Goal: Transaction & Acquisition: Book appointment/travel/reservation

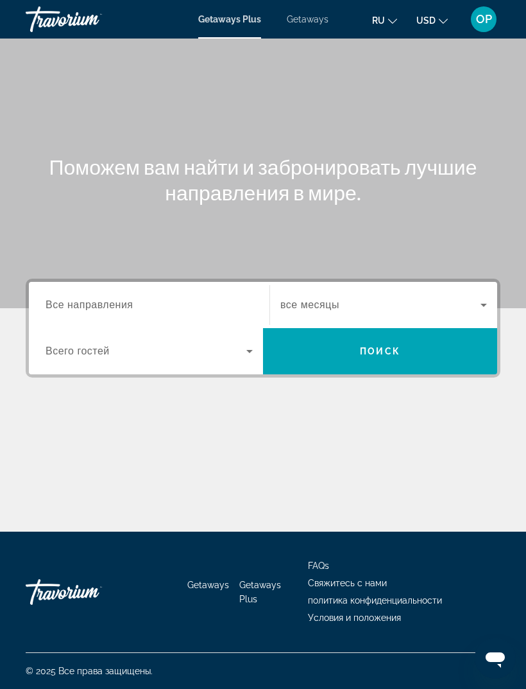
click at [317, 20] on span "Getaways" at bounding box center [308, 19] width 42 height 10
click at [241, 19] on span "Getaways Plus" at bounding box center [229, 19] width 62 height 10
click at [309, 19] on span "Getaways" at bounding box center [308, 19] width 42 height 10
click at [73, 302] on span "Все направления" at bounding box center [90, 304] width 88 height 11
click at [73, 302] on input "Destination Все направления" at bounding box center [149, 305] width 207 height 15
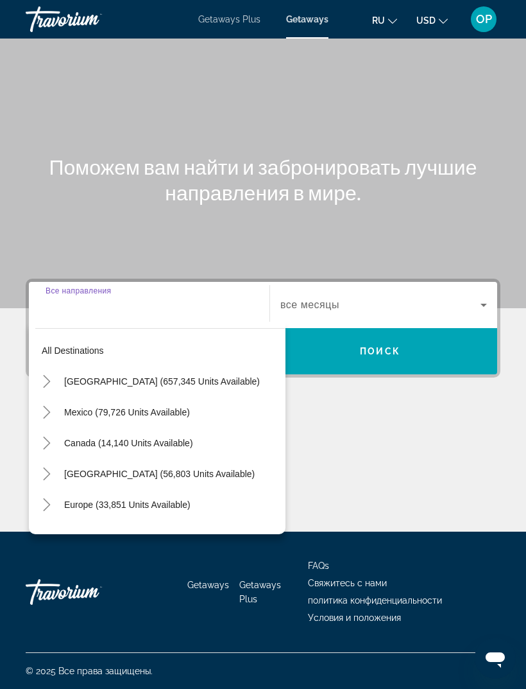
scroll to position [40, 0]
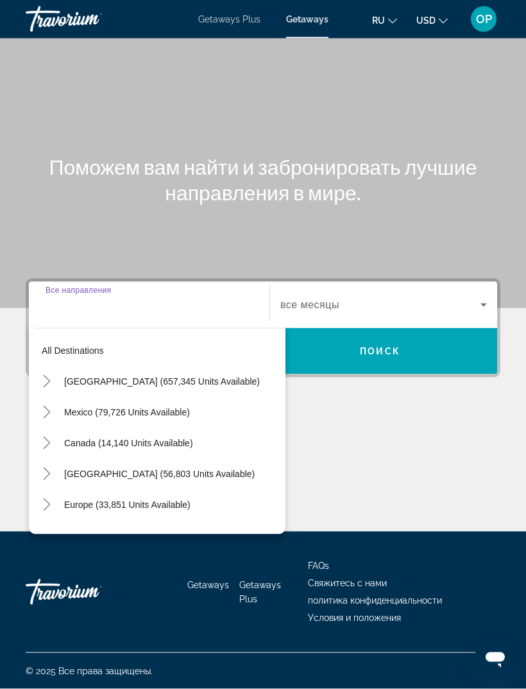
click at [88, 376] on span "[GEOGRAPHIC_DATA] (657,345 units available)" at bounding box center [162, 381] width 196 height 10
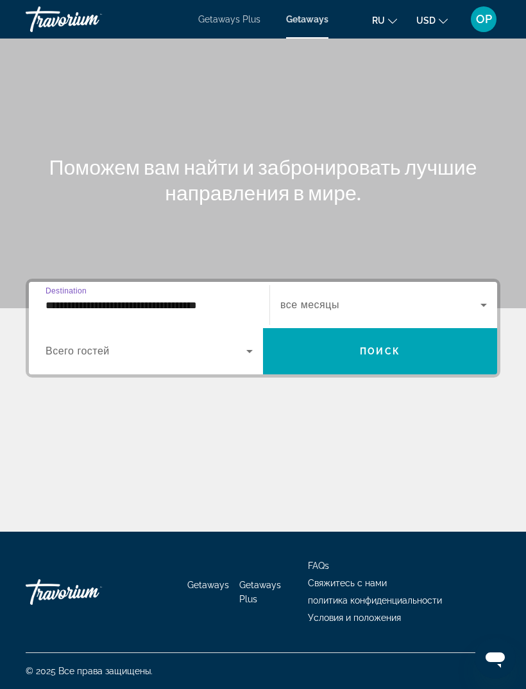
click at [71, 298] on input "**********" at bounding box center [149, 305] width 207 height 15
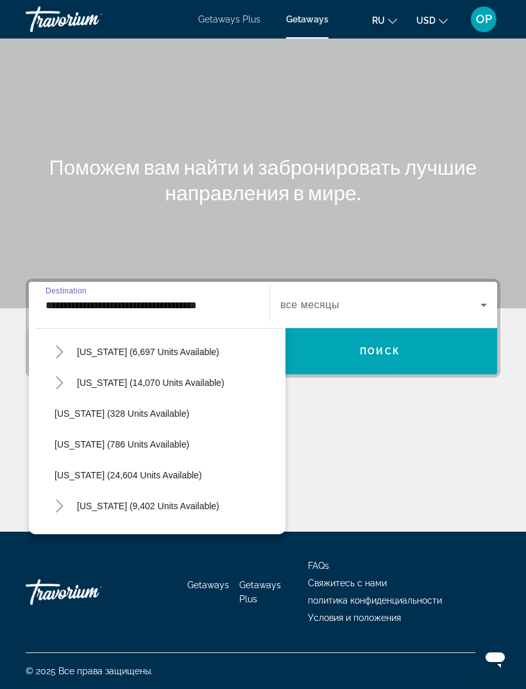
scroll to position [932, 0]
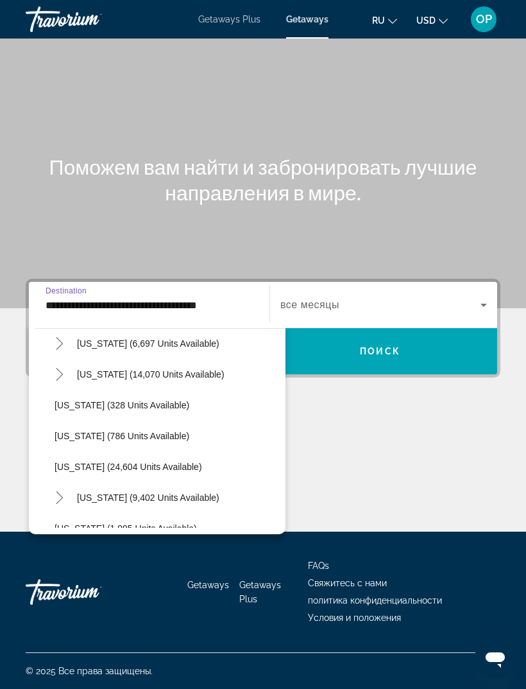
click at [74, 400] on span "[US_STATE] (328 units available)" at bounding box center [122, 405] width 135 height 10
type input "**********"
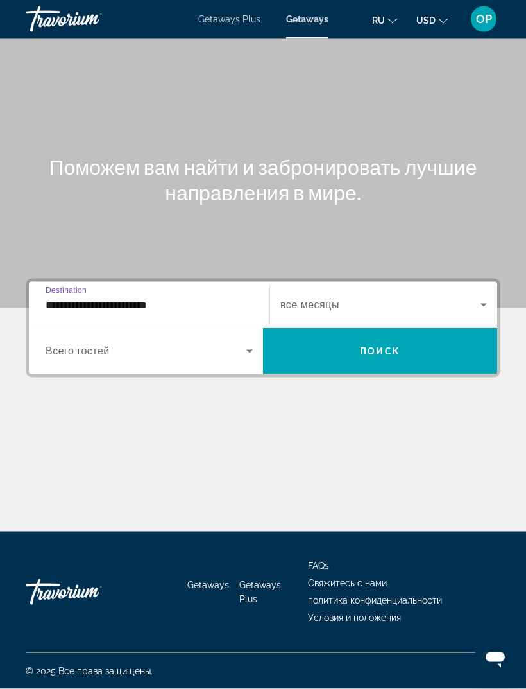
scroll to position [40, 0]
click at [245, 343] on icon "Search widget" at bounding box center [249, 350] width 15 height 15
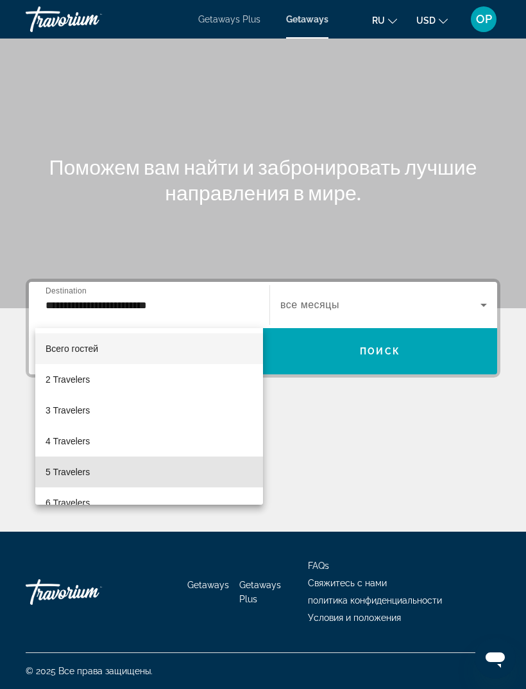
click at [64, 473] on span "5 Travelers" at bounding box center [68, 471] width 44 height 15
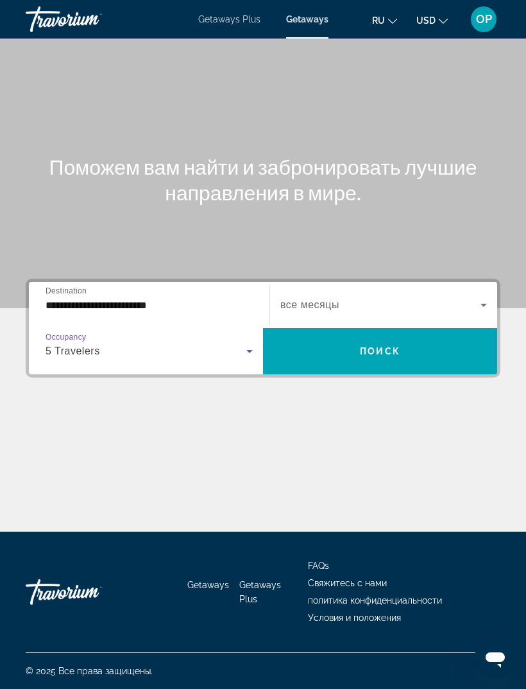
click at [482, 297] on icon "Search widget" at bounding box center [483, 304] width 15 height 15
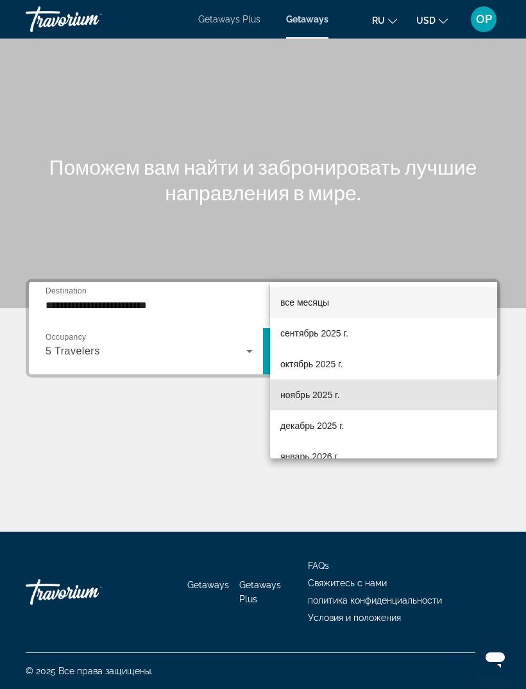
click at [292, 400] on span "ноябрь 2025 г." at bounding box center [310, 394] width 59 height 15
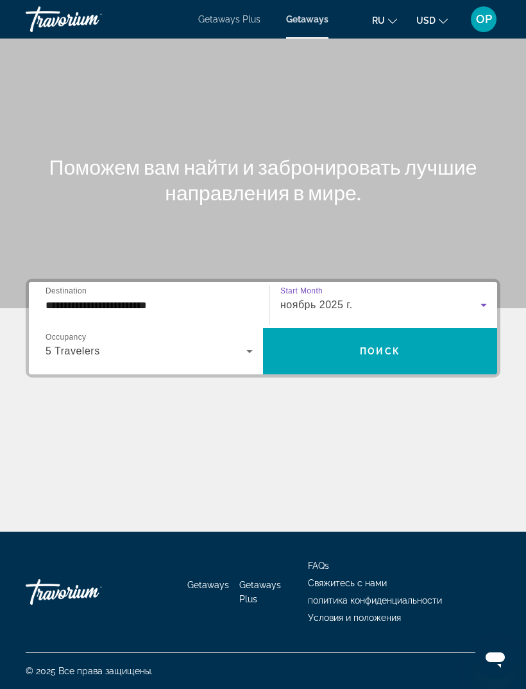
click at [380, 346] on span "Поиск" at bounding box center [380, 351] width 40 height 10
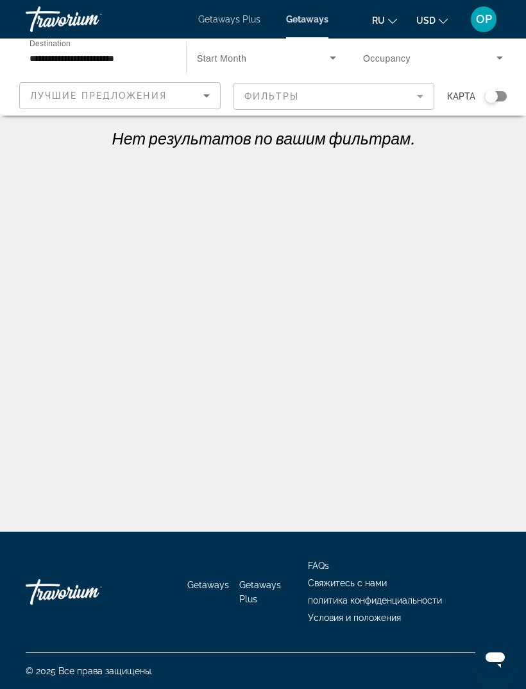
click at [211, 15] on span "Getaways Plus" at bounding box center [229, 19] width 62 height 10
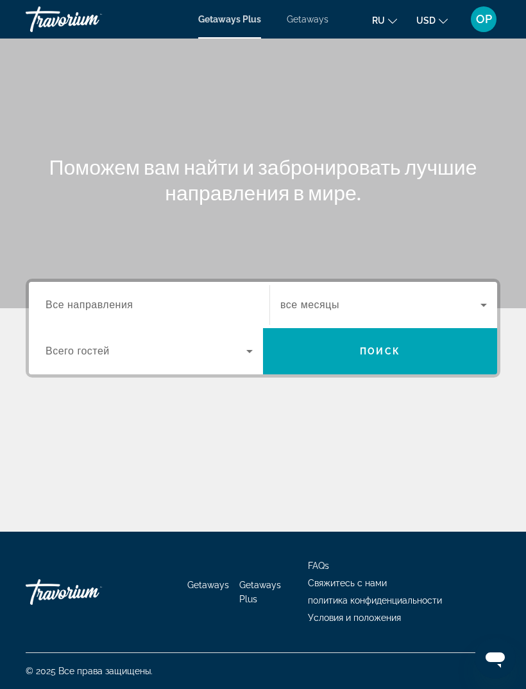
click at [323, 14] on span "Getaways" at bounding box center [308, 19] width 42 height 10
click at [96, 302] on span "Все направления" at bounding box center [90, 304] width 88 height 11
click at [96, 302] on input "Destination Все направления" at bounding box center [149, 305] width 207 height 15
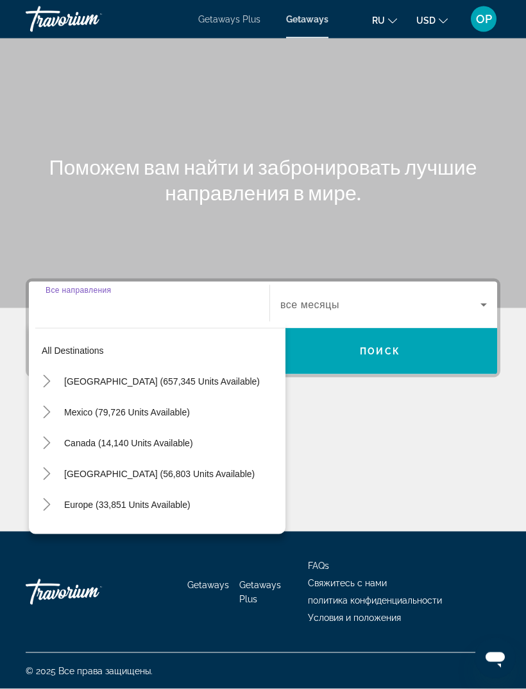
scroll to position [41, 0]
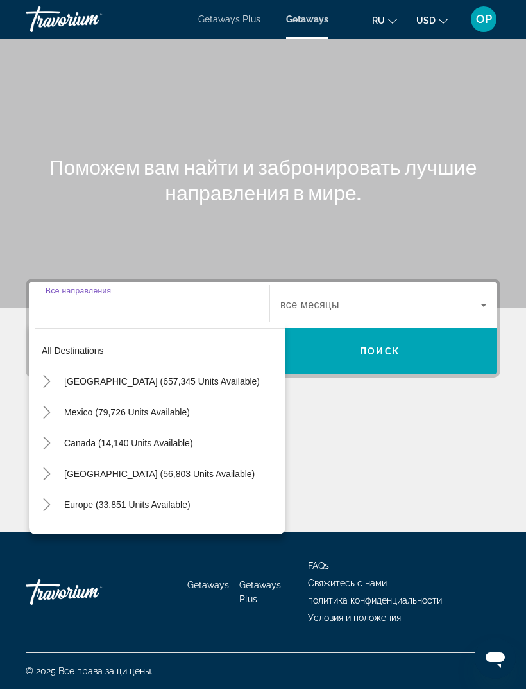
click at [62, 366] on span "Search widget" at bounding box center [172, 381] width 228 height 31
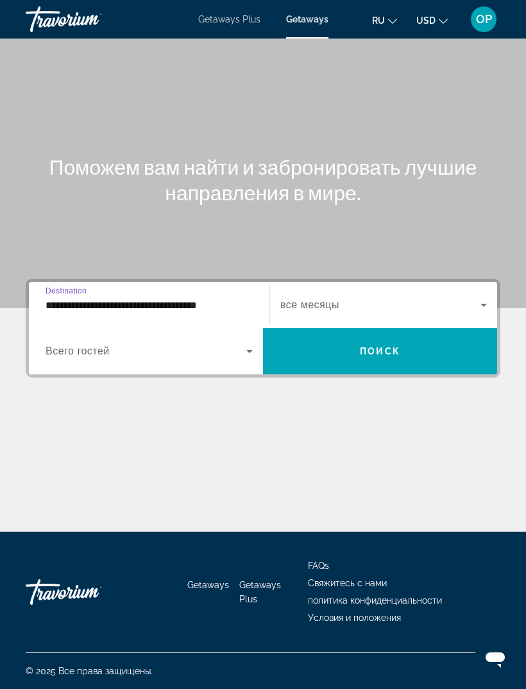
click at [65, 298] on input "**********" at bounding box center [149, 305] width 207 height 15
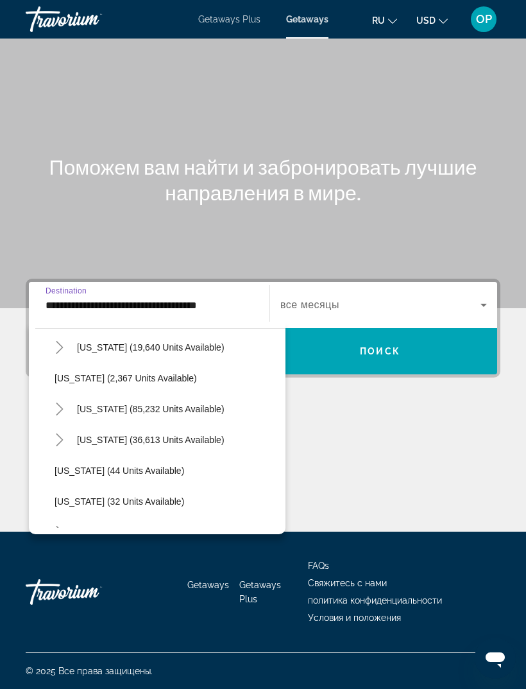
scroll to position [95, 0]
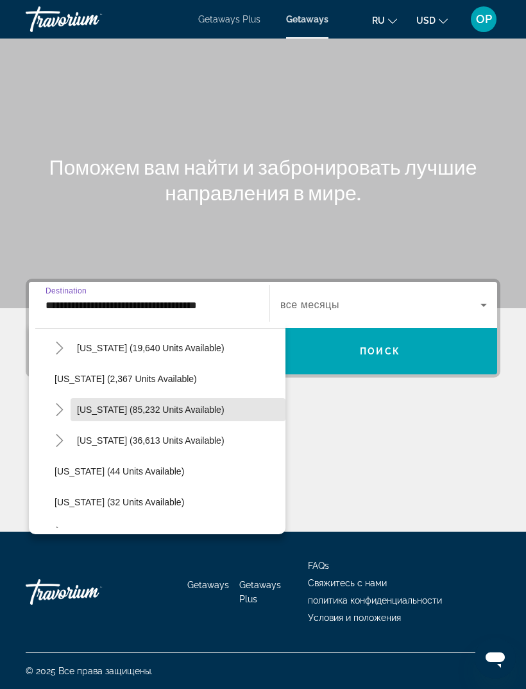
click at [105, 404] on span "[US_STATE] (85,232 units available)" at bounding box center [151, 409] width 148 height 10
type input "**********"
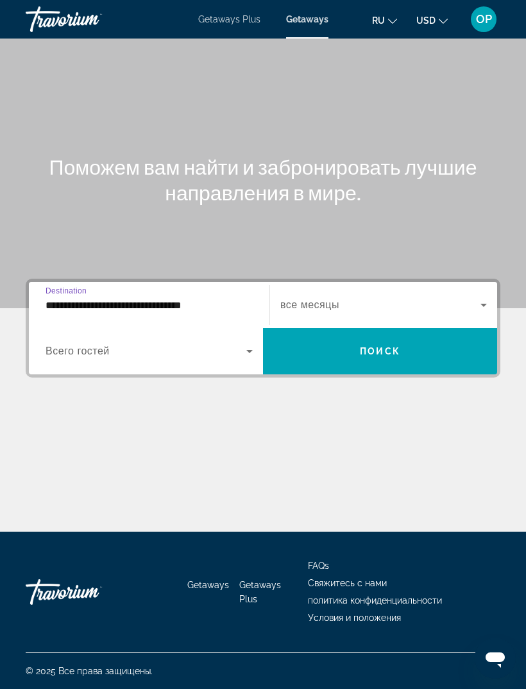
scroll to position [40, 0]
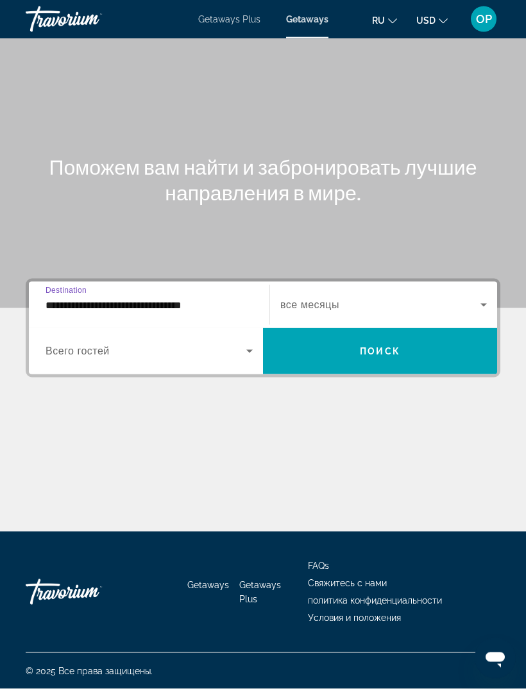
click at [80, 343] on span "Search widget" at bounding box center [146, 350] width 201 height 15
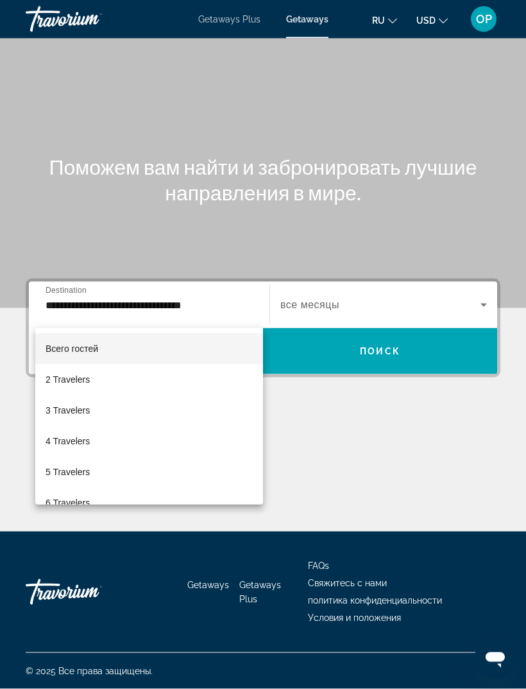
scroll to position [41, 0]
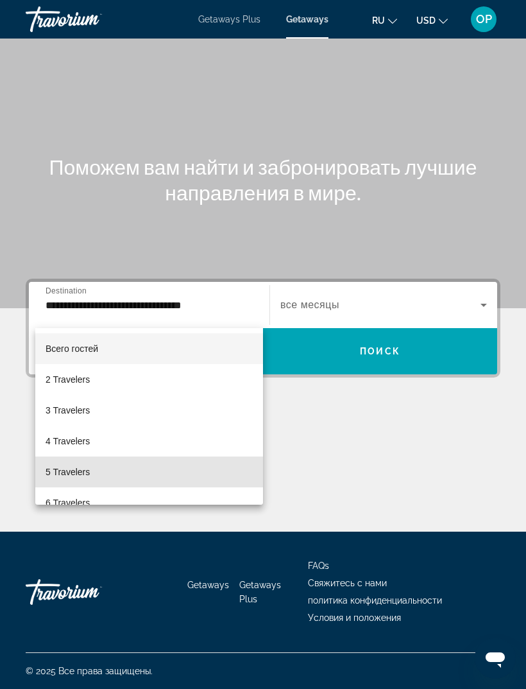
click at [62, 465] on span "5 Travelers" at bounding box center [68, 471] width 44 height 15
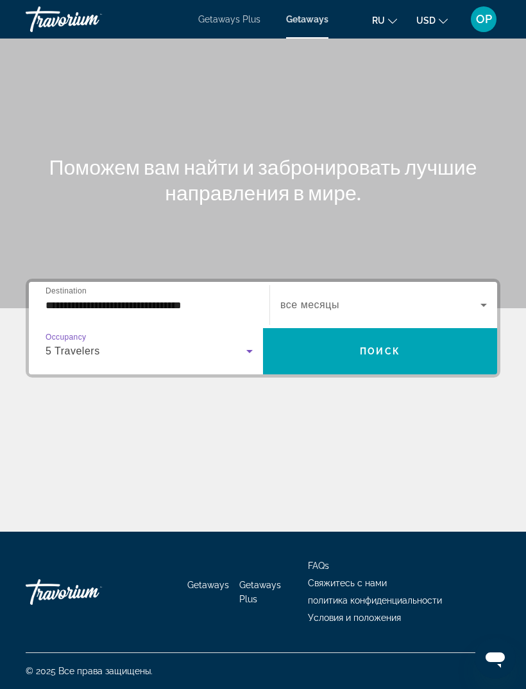
click at [484, 297] on icon "Search widget" at bounding box center [483, 304] width 15 height 15
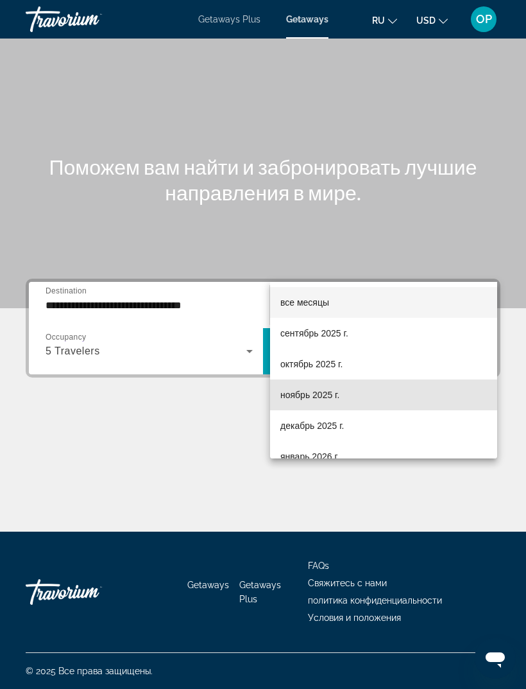
click at [300, 391] on span "ноябрь 2025 г." at bounding box center [310, 394] width 59 height 15
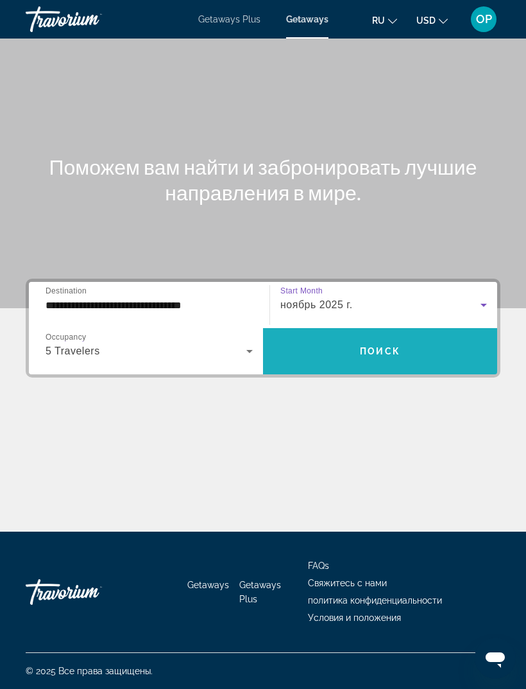
click at [382, 346] on span "Поиск" at bounding box center [380, 351] width 40 height 10
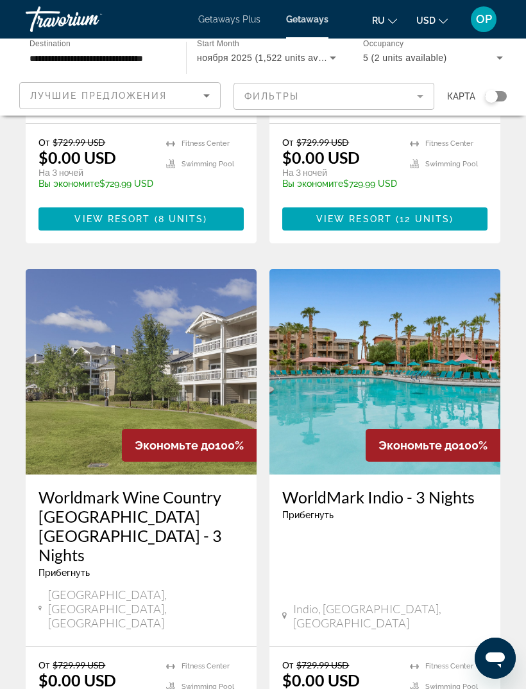
scroll to position [2476, 0]
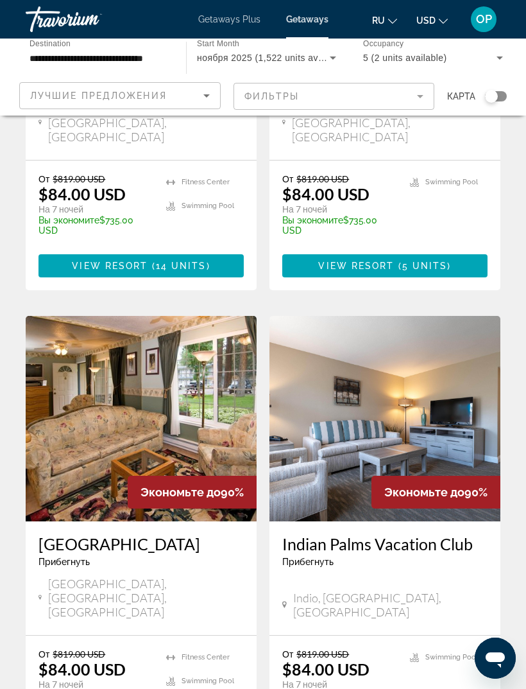
scroll to position [2437, 0]
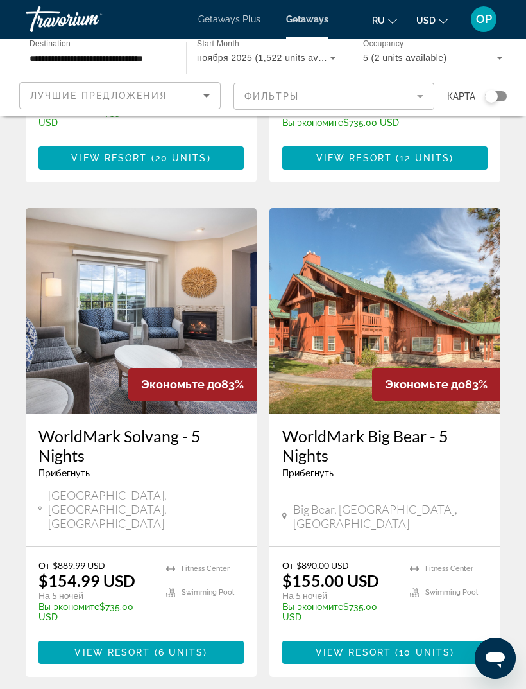
scroll to position [2379, 0]
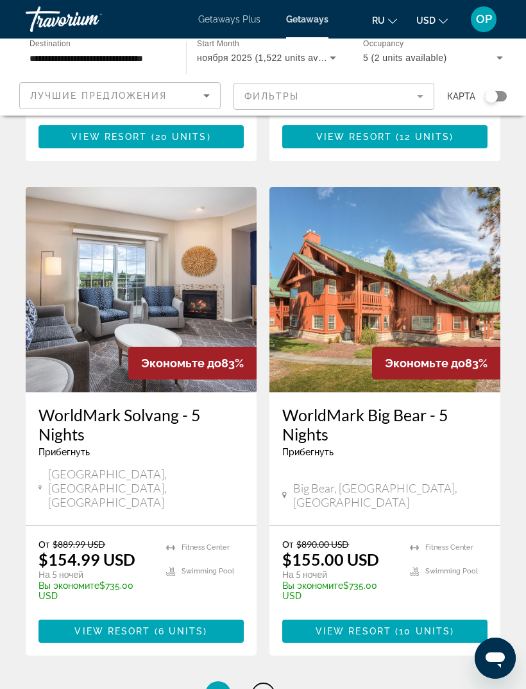
click at [272, 683] on link "page 4" at bounding box center [263, 694] width 22 height 22
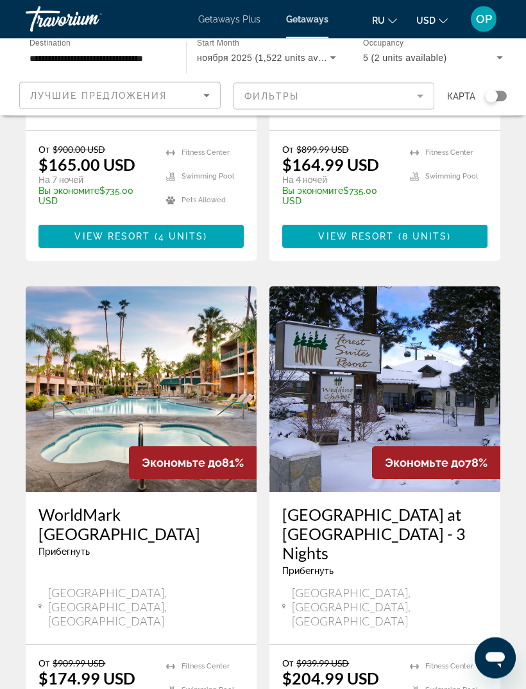
scroll to position [1895, 0]
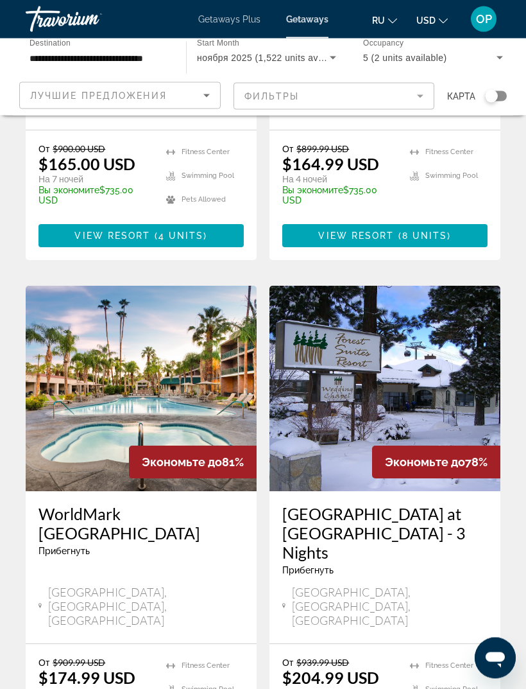
click at [112, 286] on img "Main content" at bounding box center [141, 388] width 231 height 205
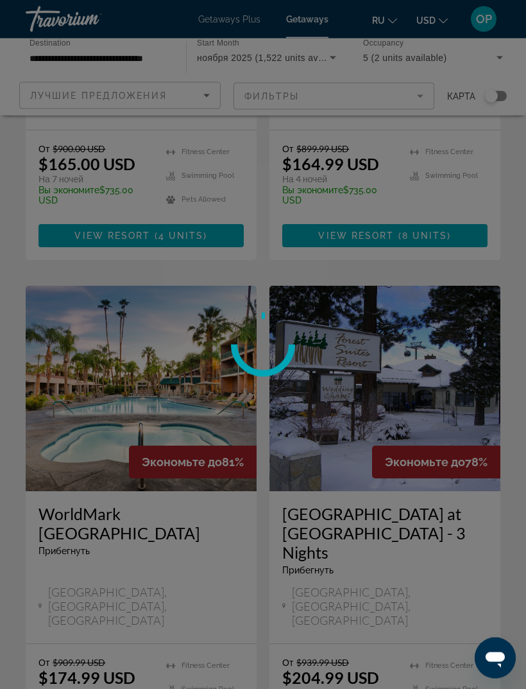
scroll to position [1896, 0]
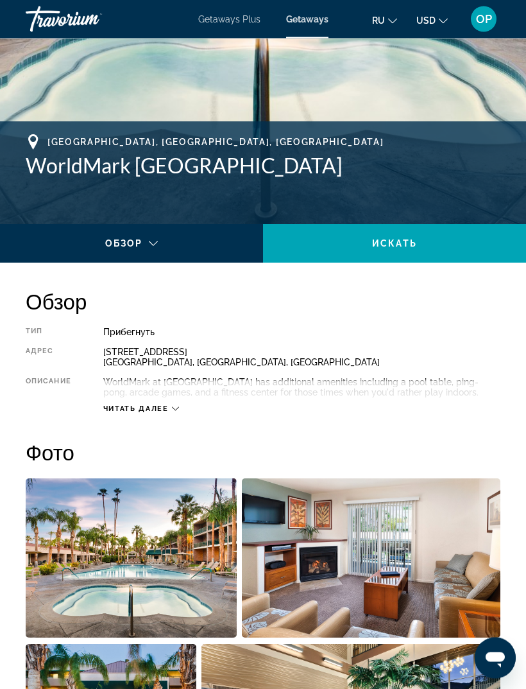
scroll to position [428, 0]
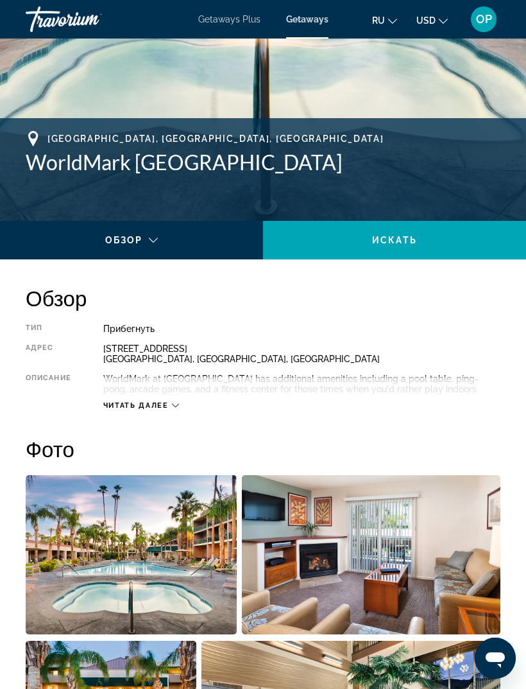
click at [174, 410] on div "Читать далее" at bounding box center [141, 405] width 76 height 8
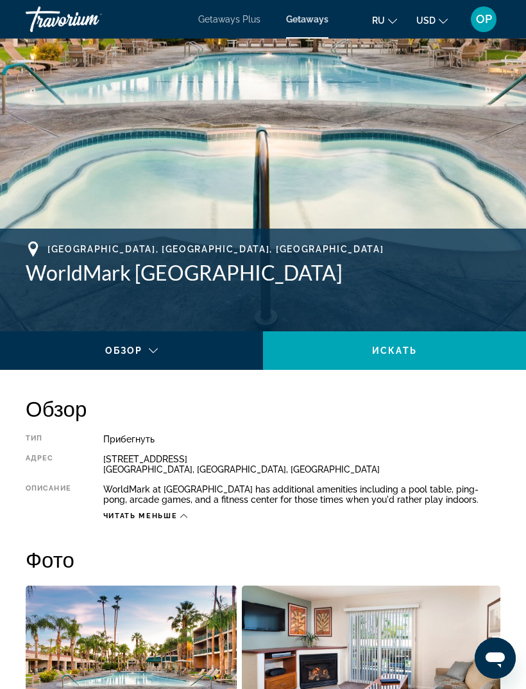
scroll to position [276, 0]
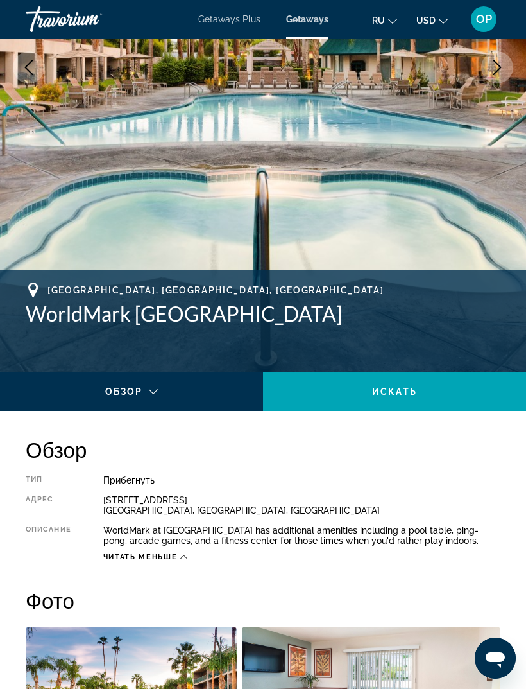
click at [53, 287] on span "[GEOGRAPHIC_DATA], [GEOGRAPHIC_DATA], [GEOGRAPHIC_DATA]" at bounding box center [216, 290] width 336 height 10
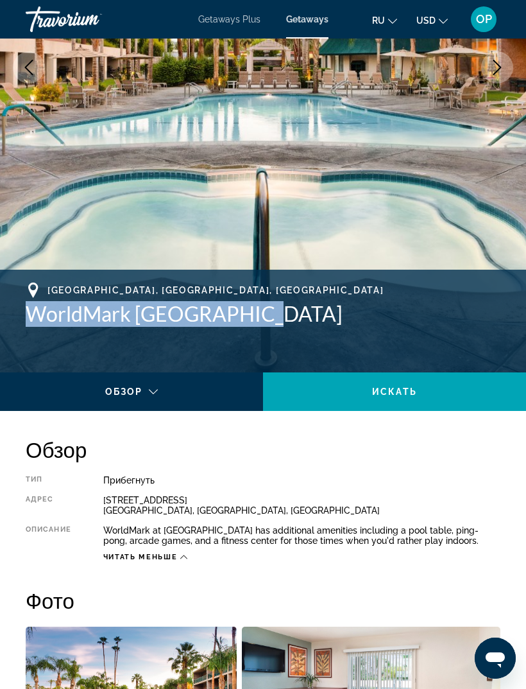
copy h1 "WorldMark [GEOGRAPHIC_DATA]"
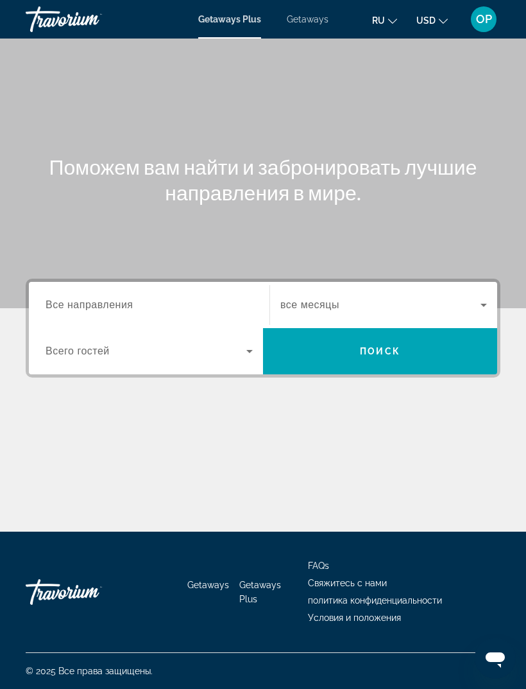
click at [92, 300] on span "Все направления" at bounding box center [90, 304] width 88 height 11
click at [92, 300] on input "Destination Все направления" at bounding box center [149, 305] width 207 height 15
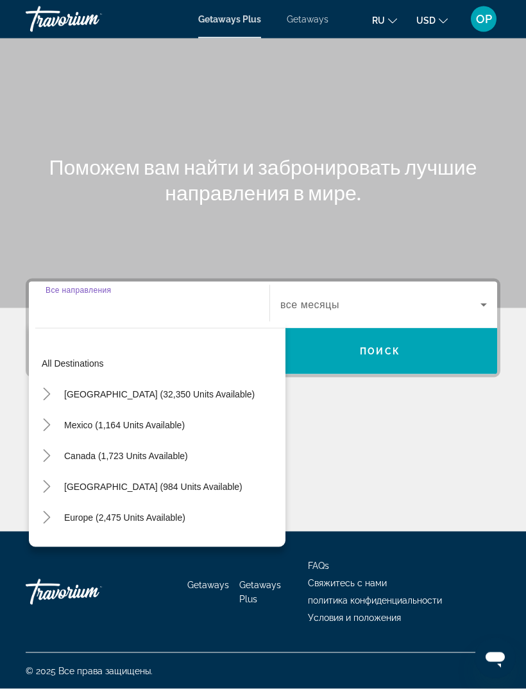
scroll to position [41, 0]
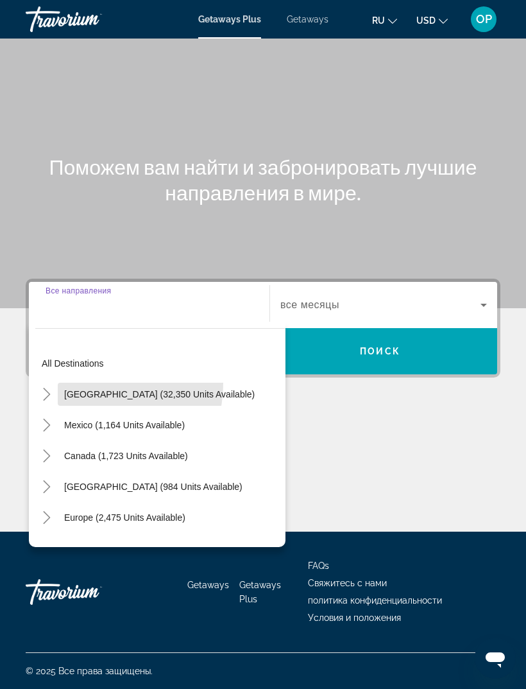
click at [80, 379] on span "Search widget" at bounding box center [160, 394] width 204 height 31
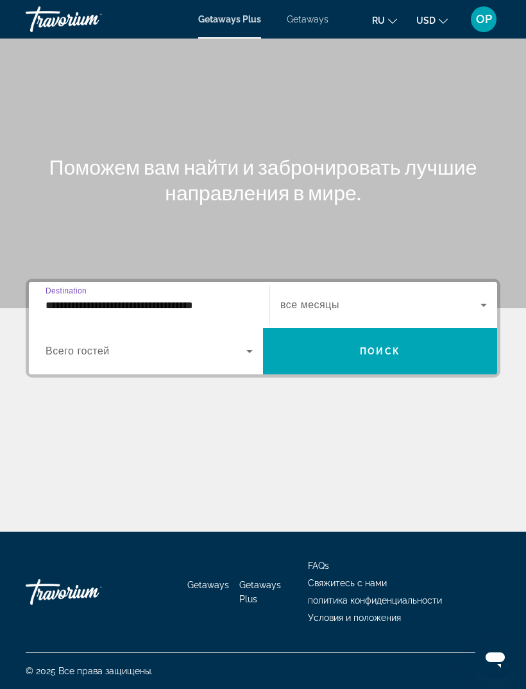
click at [68, 298] on input "**********" at bounding box center [149, 305] width 207 height 15
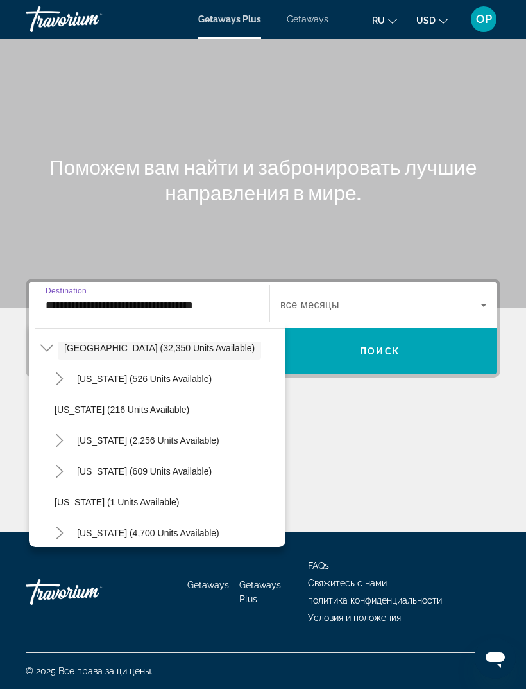
scroll to position [48, 0]
click at [101, 424] on span "Search widget" at bounding box center [148, 439] width 155 height 31
type input "**********"
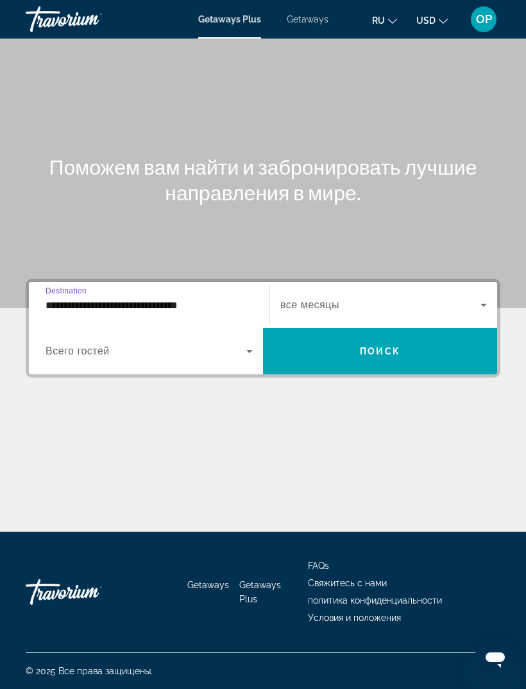
click at [312, 16] on span "Getaways" at bounding box center [308, 19] width 42 height 10
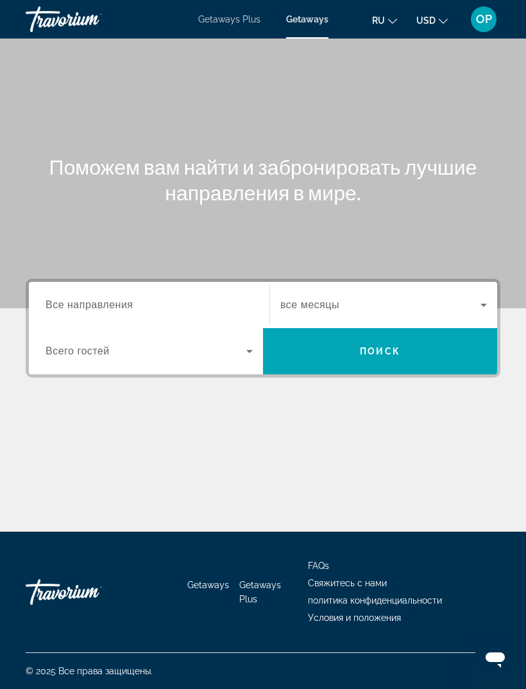
click at [86, 301] on span "Все направления" at bounding box center [90, 304] width 88 height 11
click at [86, 301] on input "Destination Все направления" at bounding box center [149, 305] width 207 height 15
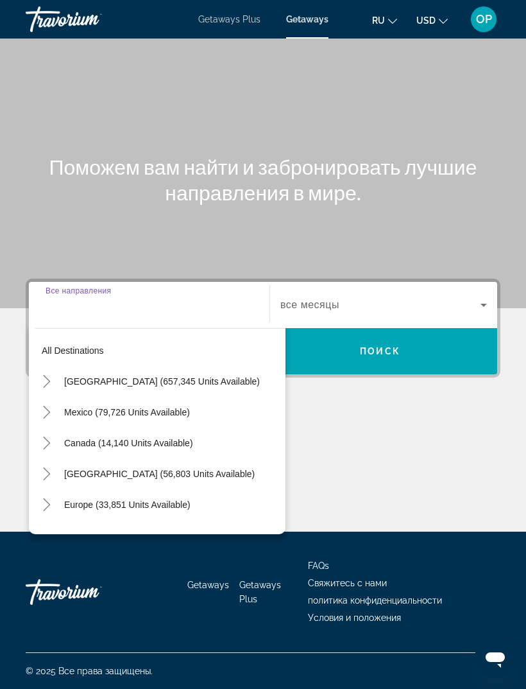
scroll to position [41, 0]
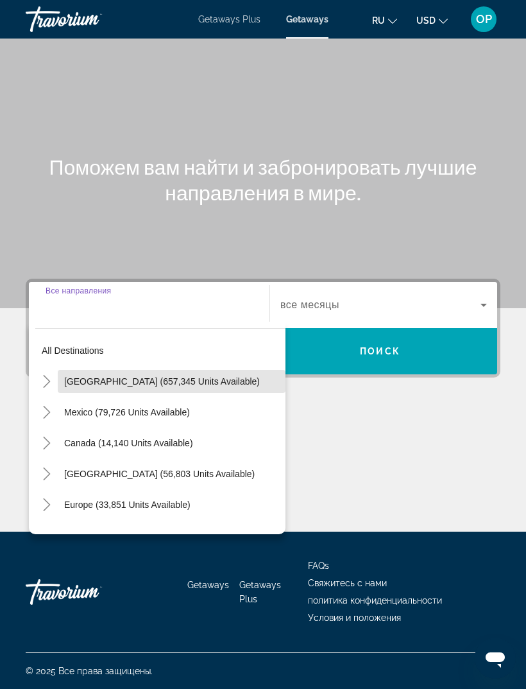
click at [111, 376] on span "[GEOGRAPHIC_DATA] (657,345 units available)" at bounding box center [162, 381] width 196 height 10
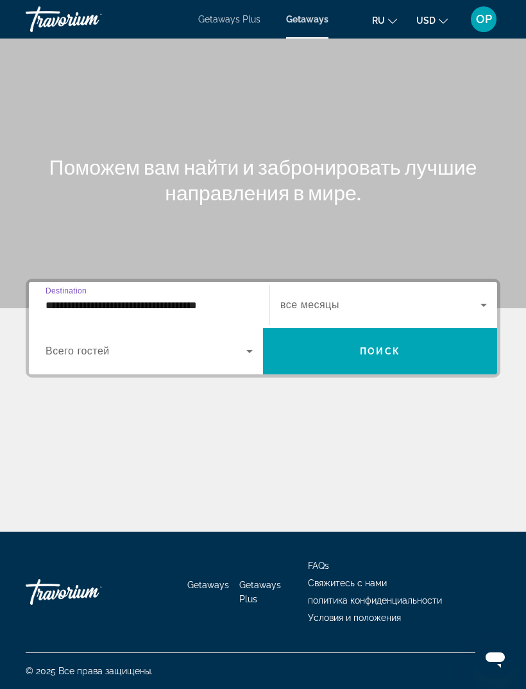
click at [157, 298] on input "**********" at bounding box center [149, 305] width 207 height 15
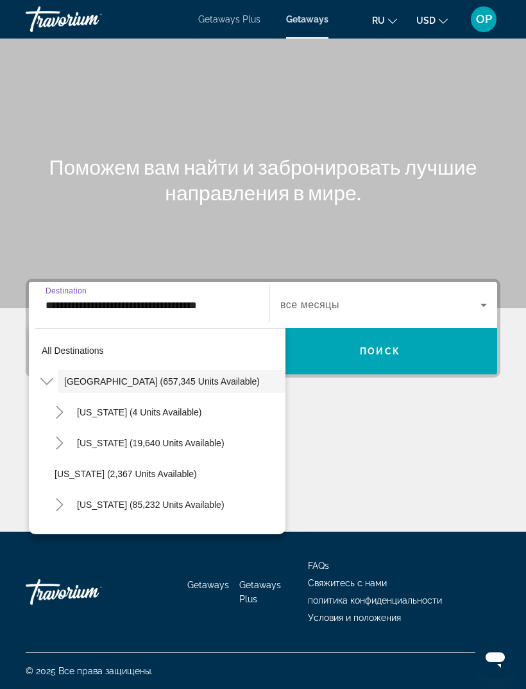
click at [102, 500] on span "[US_STATE] (85,232 units available)" at bounding box center [151, 505] width 148 height 10
type input "**********"
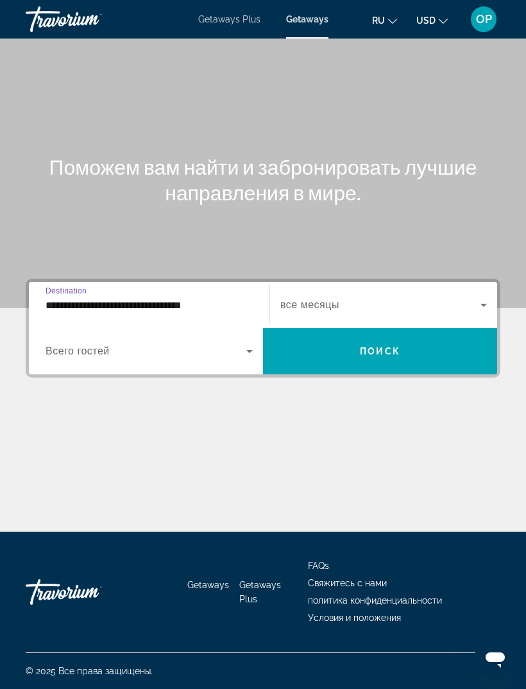
click at [232, 343] on span "Search widget" at bounding box center [146, 350] width 201 height 15
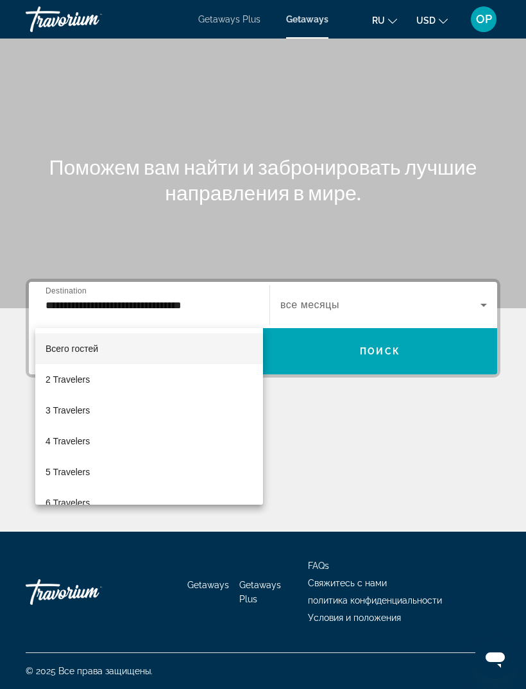
click at [482, 266] on div at bounding box center [263, 344] width 526 height 689
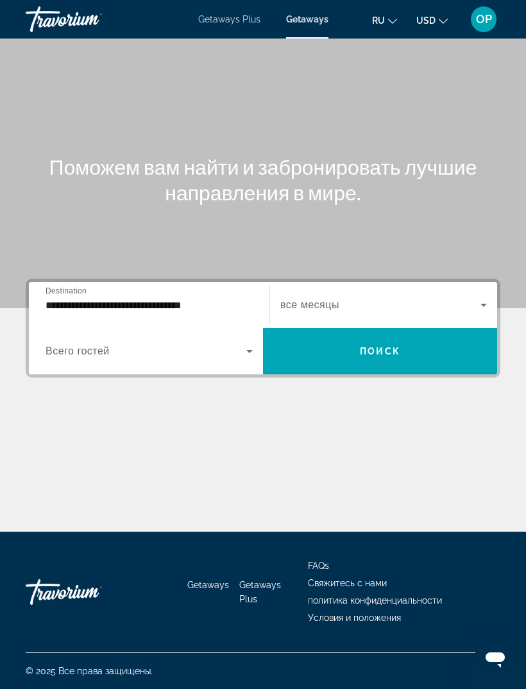
click at [241, 343] on span "Search widget" at bounding box center [146, 350] width 201 height 15
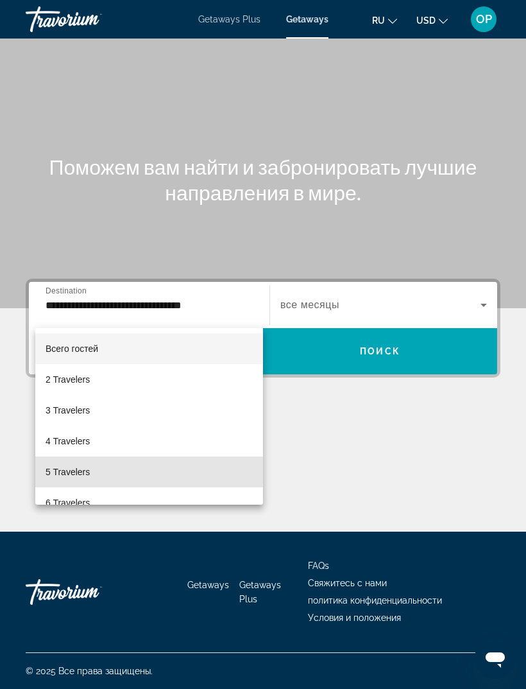
click at [65, 469] on span "5 Travelers" at bounding box center [68, 471] width 44 height 15
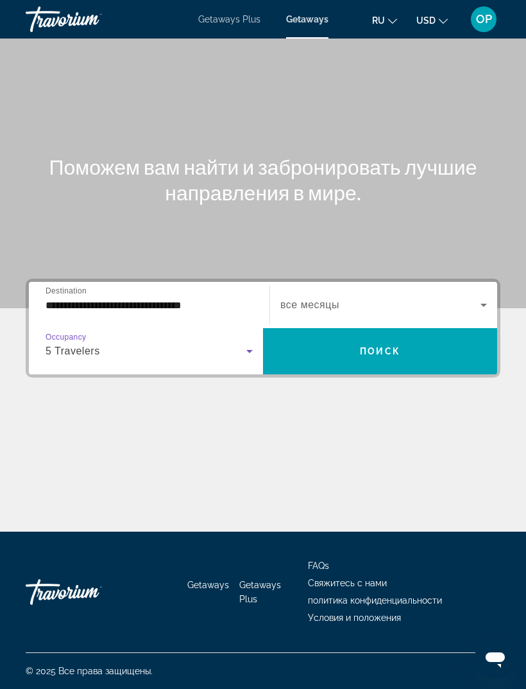
click at [475, 297] on span "Search widget" at bounding box center [381, 304] width 200 height 15
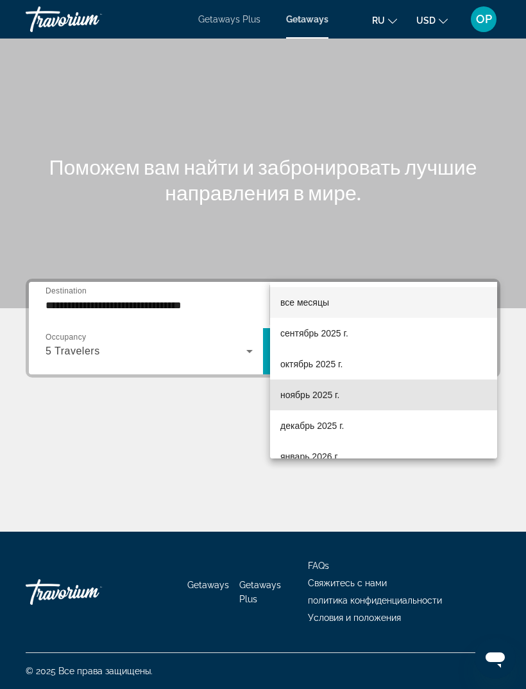
click at [292, 397] on span "ноябрь 2025 г." at bounding box center [310, 394] width 59 height 15
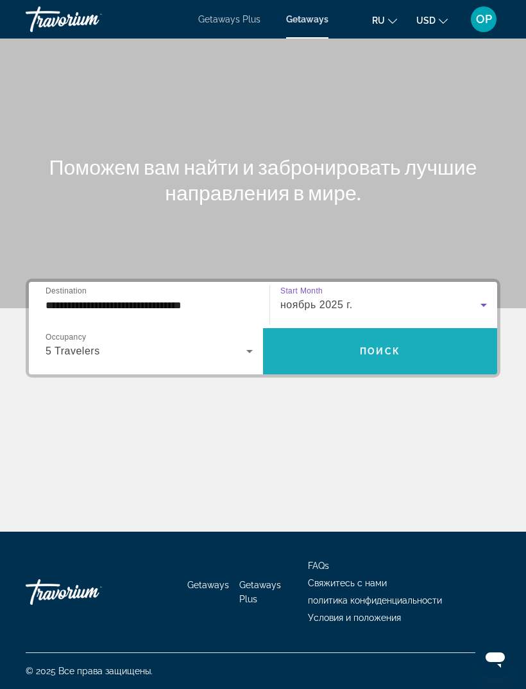
click at [386, 346] on span "Поиск" at bounding box center [380, 351] width 40 height 10
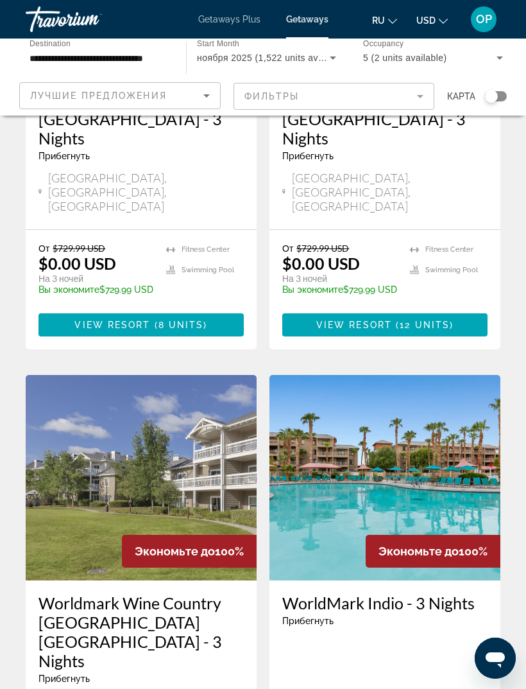
scroll to position [2476, 0]
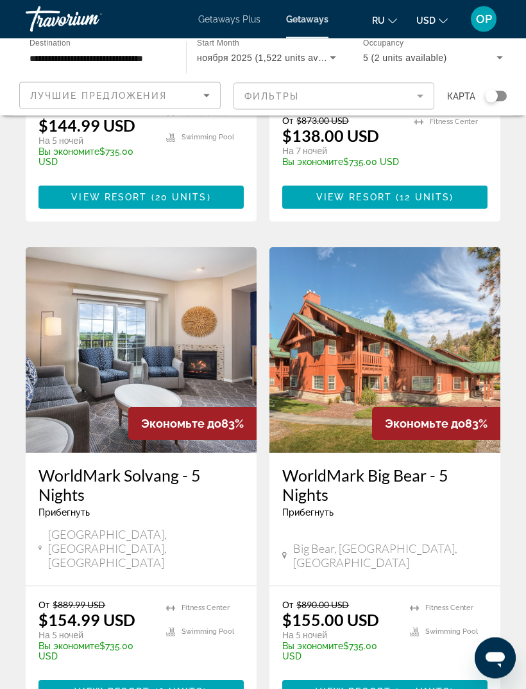
scroll to position [2320, 0]
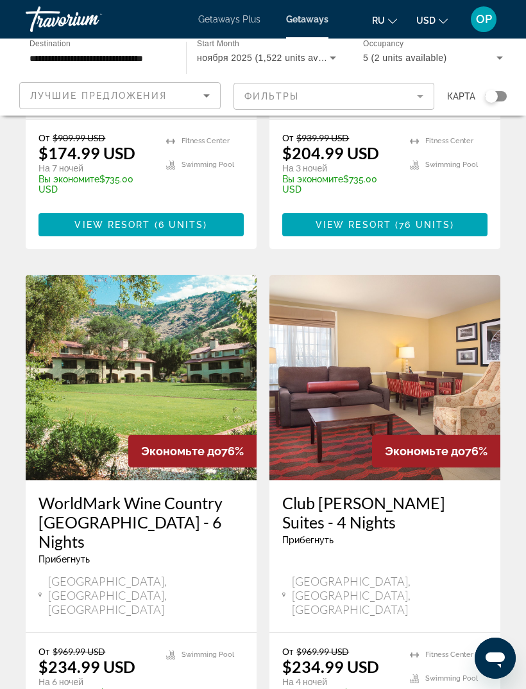
scroll to position [2425, 0]
